Goal: Task Accomplishment & Management: Use online tool/utility

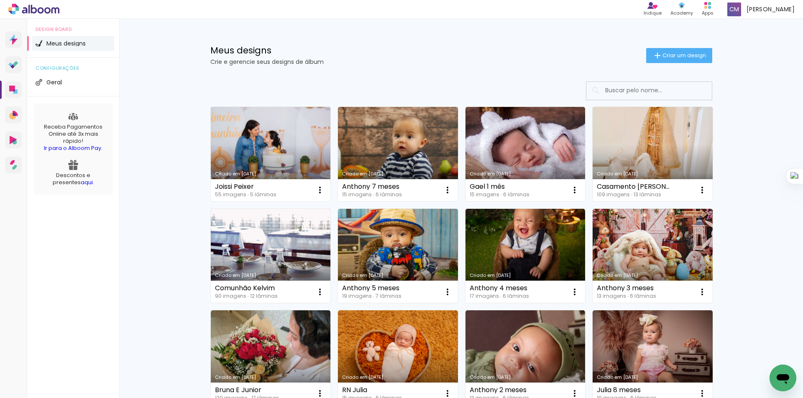
click at [270, 153] on link "Criado em [DATE]" at bounding box center [271, 154] width 120 height 94
click at [280, 163] on link "Criado em [DATE]" at bounding box center [271, 154] width 120 height 94
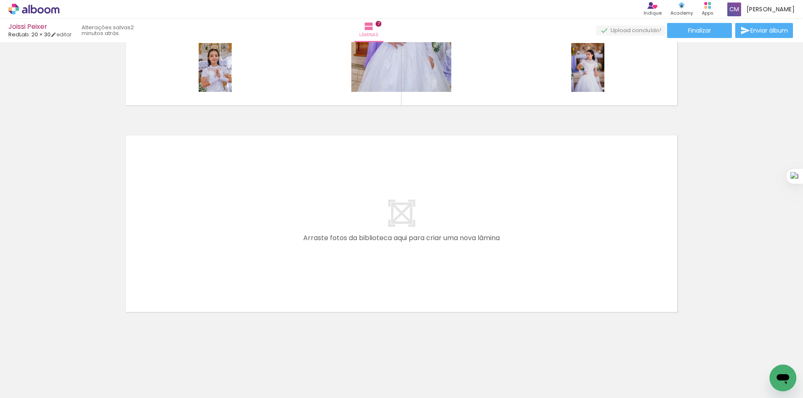
scroll to position [1161, 0]
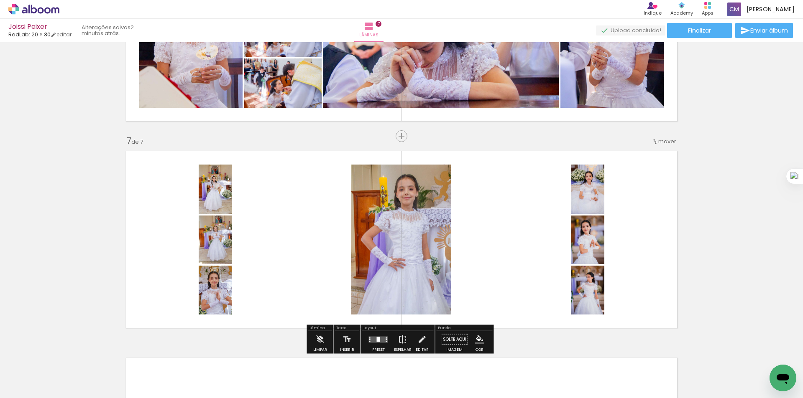
click at [449, 339] on paper-button "Solte aqui Imagem" at bounding box center [454, 342] width 30 height 21
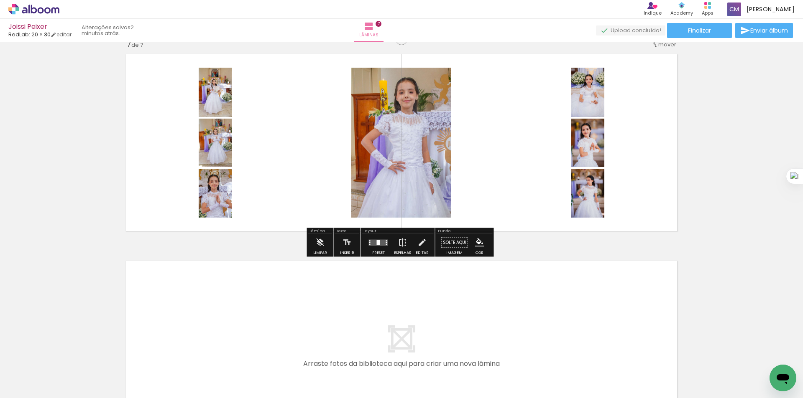
scroll to position [1273, 0]
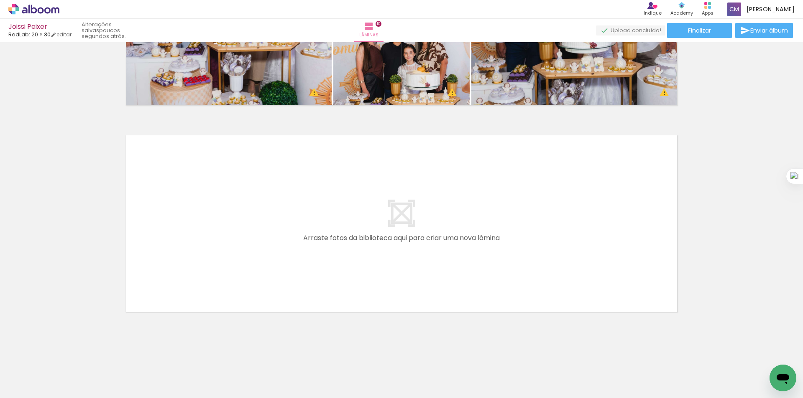
scroll to position [1893, 0]
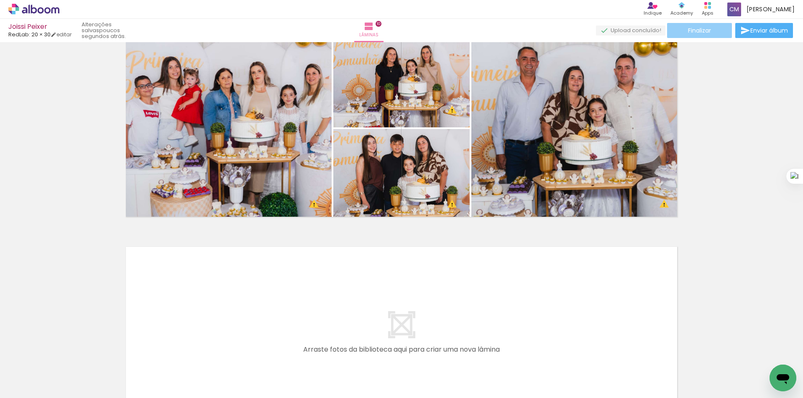
click at [714, 27] on paper-button "Finalizar" at bounding box center [699, 30] width 65 height 15
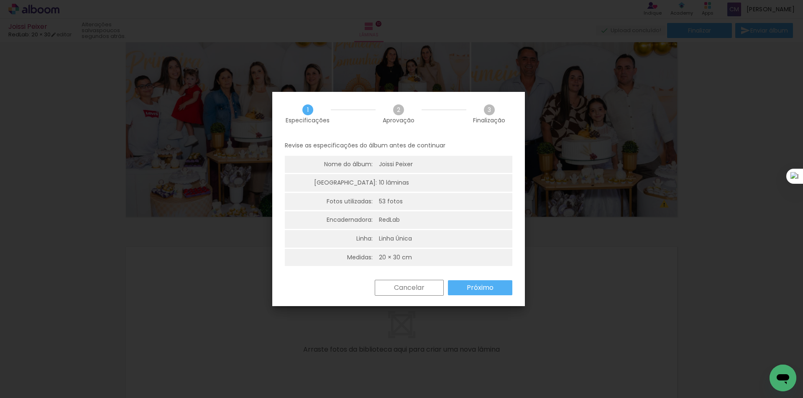
click at [0, 0] on slot "Próximo" at bounding box center [0, 0] width 0 height 0
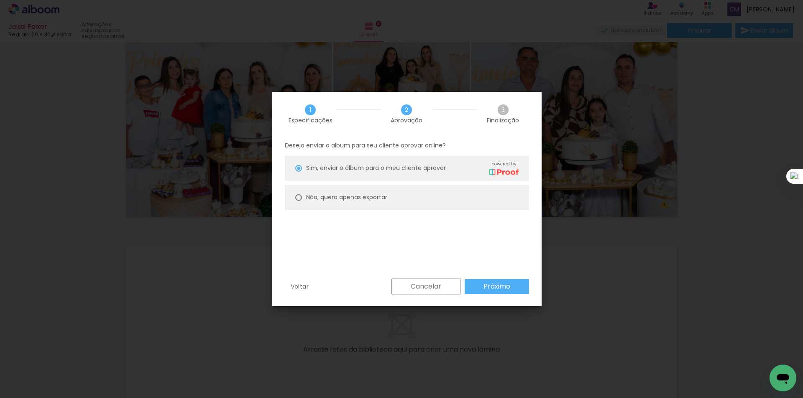
click at [480, 286] on paper-button "Próximo" at bounding box center [496, 286] width 64 height 15
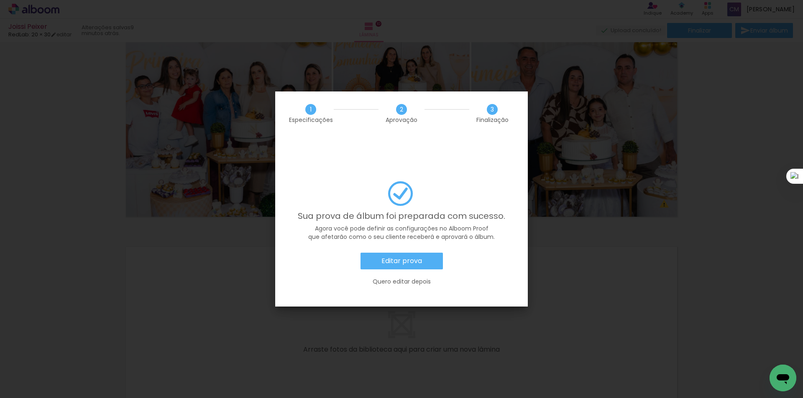
scroll to position [557, 0]
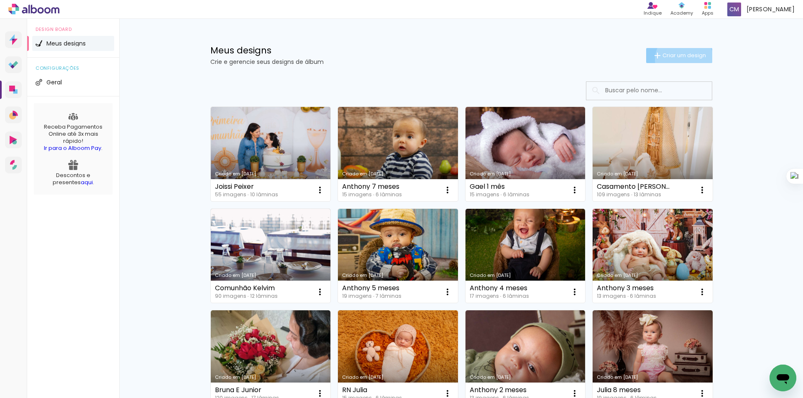
click at [680, 59] on paper-button "Criar um design" at bounding box center [679, 55] width 66 height 15
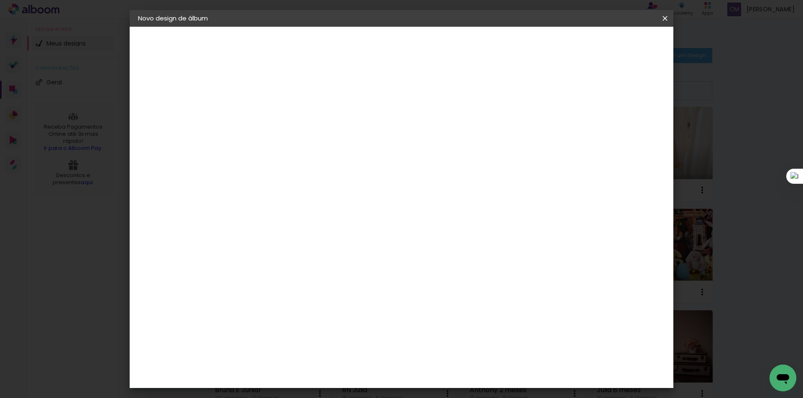
click at [275, 114] on input at bounding box center [275, 112] width 0 height 13
type input "Julia 9 meses"
type paper-input "Julia 9 meses"
click at [0, 0] on div "Informações Dê um título ao seu álbum. Avançar" at bounding box center [0, 0] width 0 height 0
click at [0, 0] on slot "Avançar" at bounding box center [0, 0] width 0 height 0
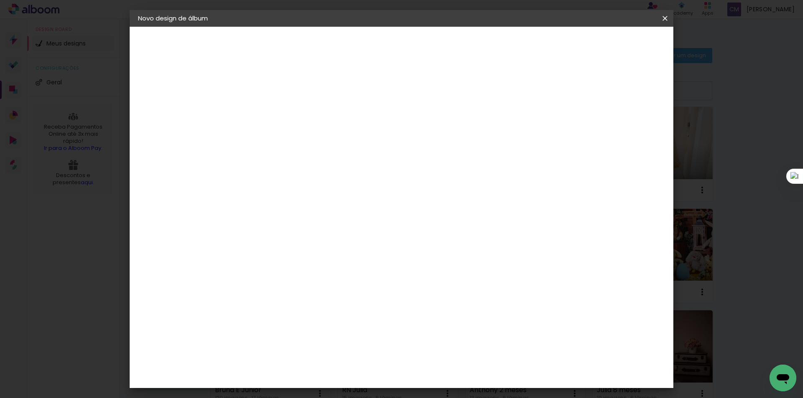
scroll to position [1672, 0]
click at [0, 0] on slot "Avançar" at bounding box center [0, 0] width 0 height 0
click at [331, 349] on span "15 × 20" at bounding box center [311, 360] width 39 height 22
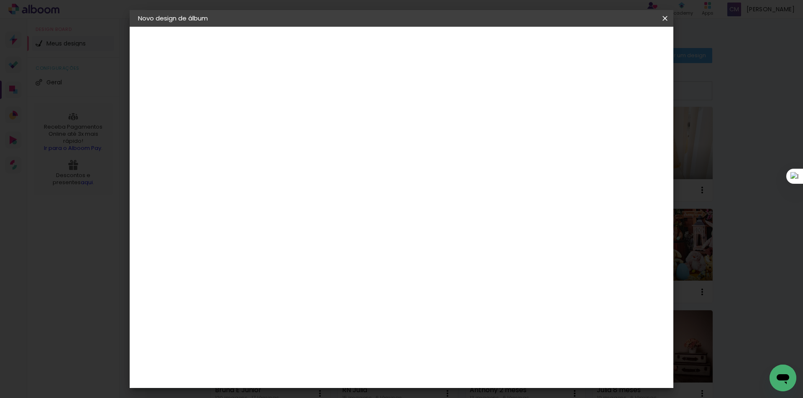
click at [411, 49] on paper-button "Avançar" at bounding box center [390, 44] width 41 height 14
click at [595, 42] on span "Iniciar design" at bounding box center [576, 44] width 38 height 6
